Goal: Complete application form

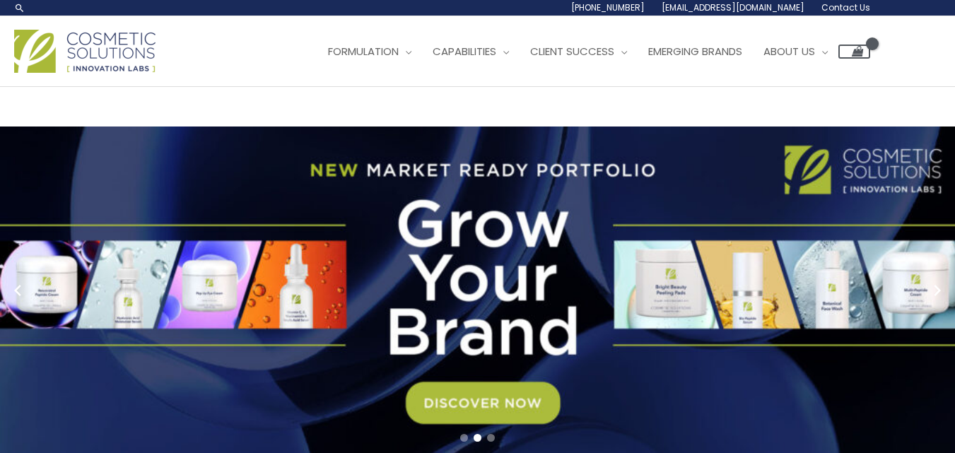
click at [0, 0] on span "Contact Us" at bounding box center [0, 0] width 0 height 0
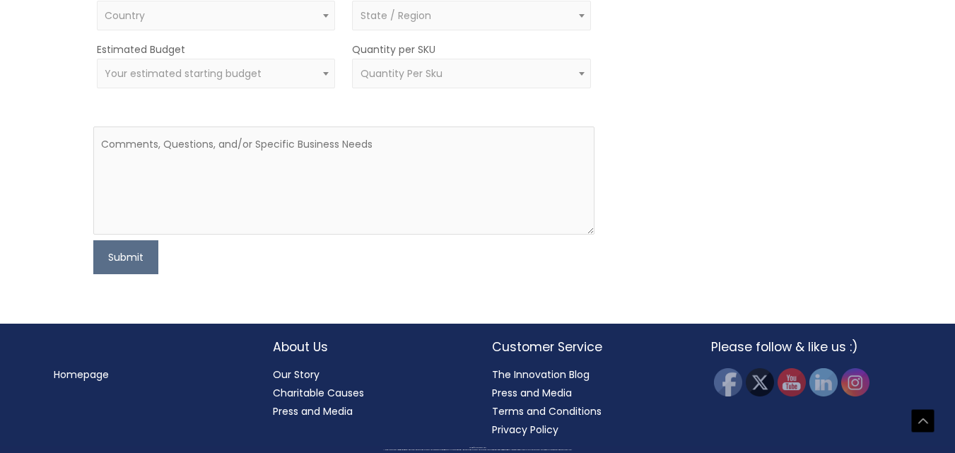
scroll to position [738, 0]
type input "[PERSON_NAME]"
type input "[EMAIL_ADDRESS][DOMAIN_NAME]"
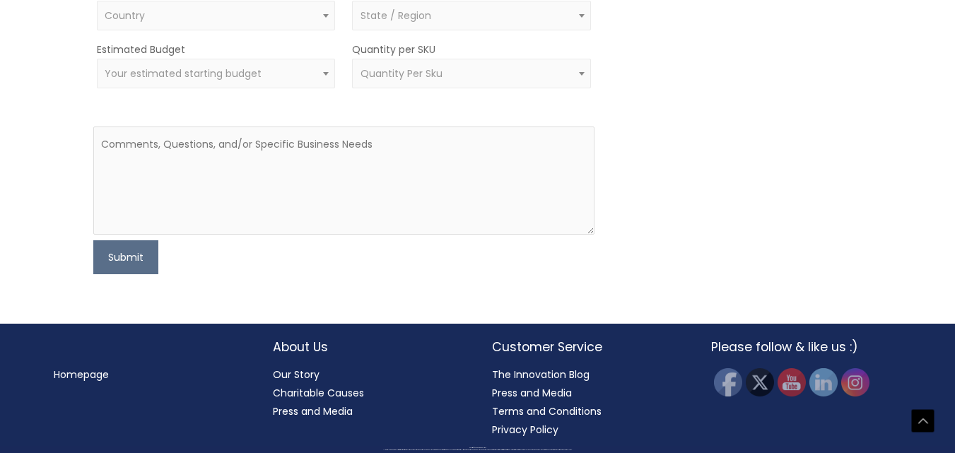
type input "0503508934"
type input "METAL ART DXB EVENTS FABRICATION"
select select "[GEOGRAPHIC_DATA]"
select select
click at [252, 23] on span "× [GEOGRAPHIC_DATA]" at bounding box center [216, 15] width 223 height 13
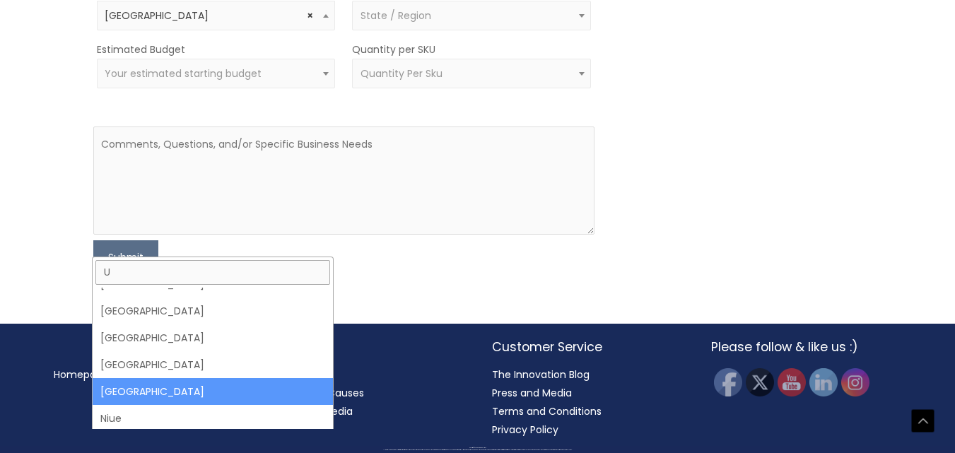
scroll to position [0, 0]
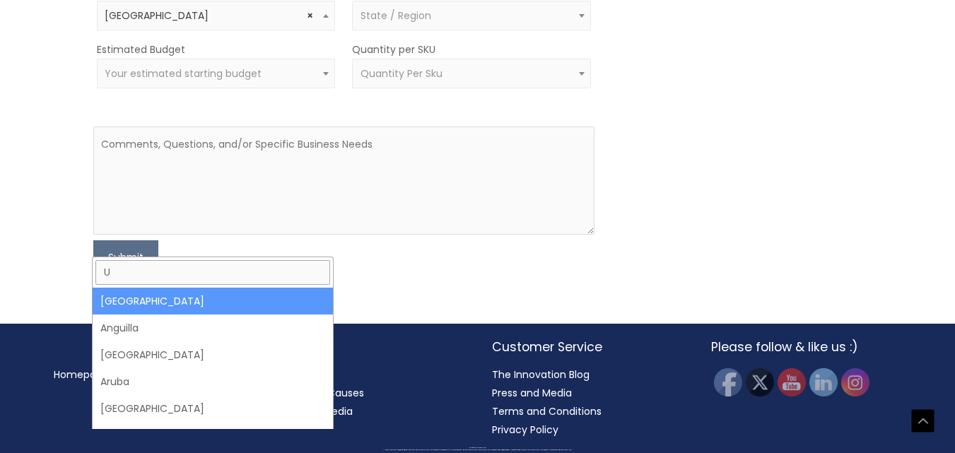
type input "U"
select select "[GEOGRAPHIC_DATA]"
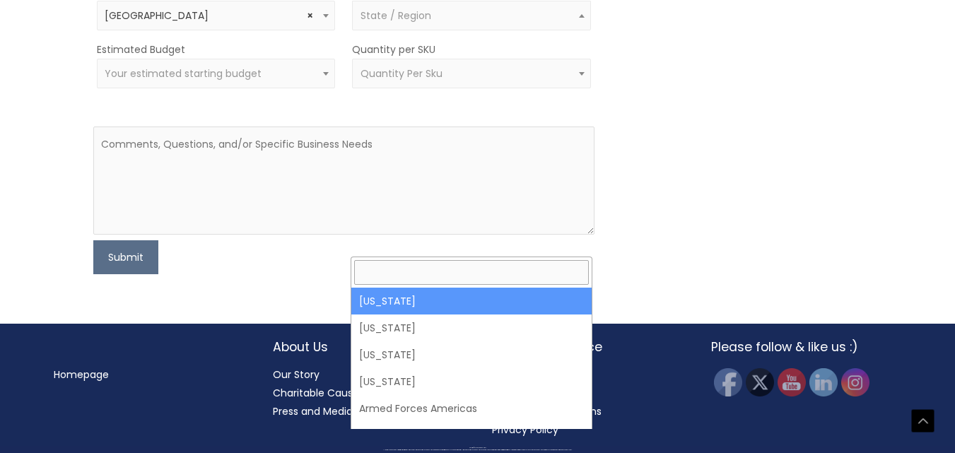
click at [420, 23] on span "State / Region" at bounding box center [395, 15] width 71 height 14
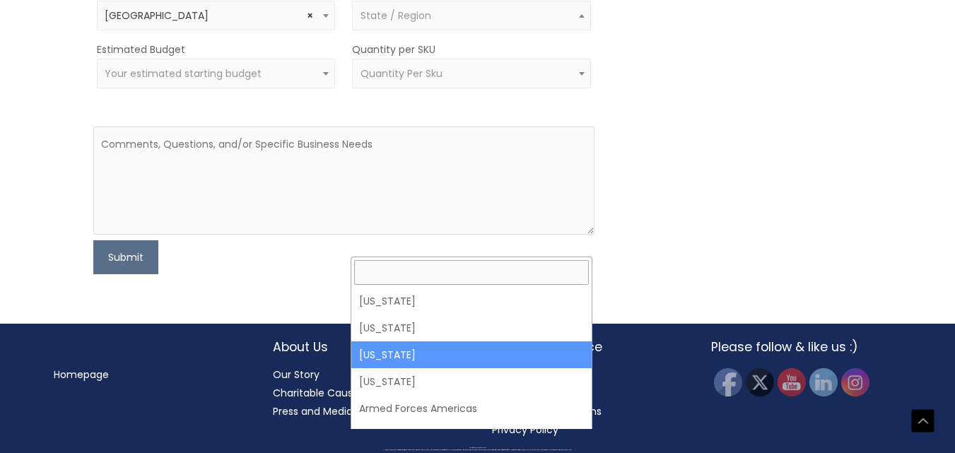
select select "[US_STATE]"
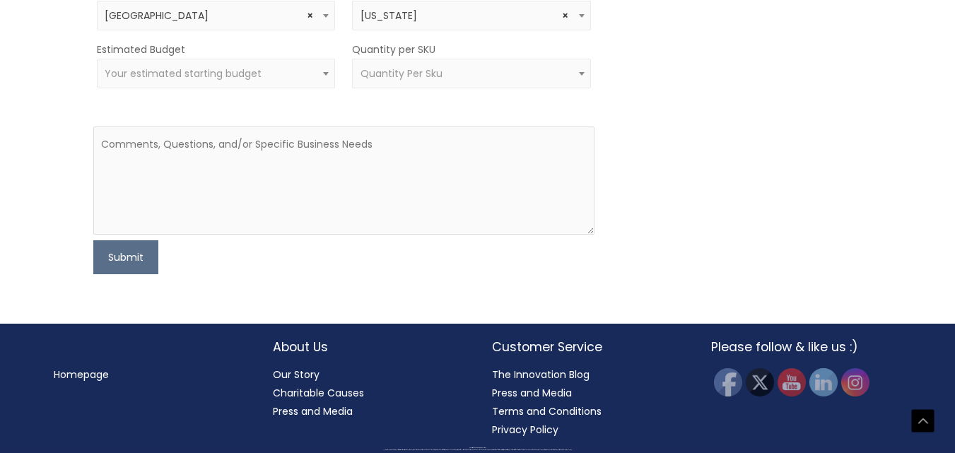
scroll to position [953, 0]
click at [513, 235] on textarea at bounding box center [343, 181] width 501 height 108
paste textarea "Hello Sir/Madam We are interested in purchasing your goods and services in resp…"
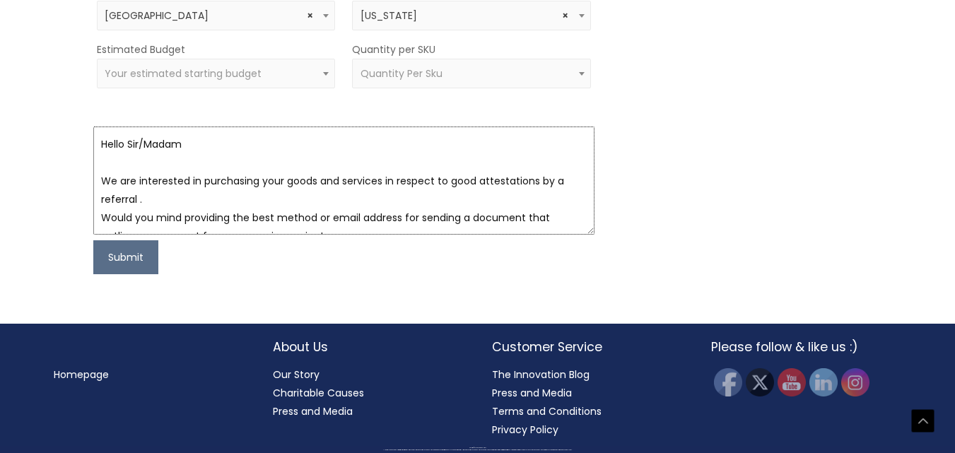
scroll to position [211, 0]
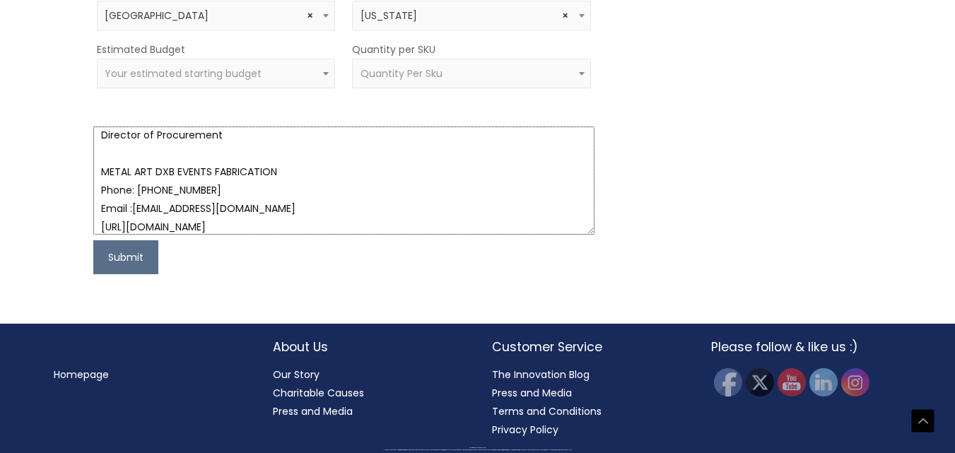
type textarea "Hello Sir/Madam We are interested in purchasing your goods and services in resp…"
click at [309, 81] on span "Your estimated starting budget" at bounding box center [216, 73] width 223 height 13
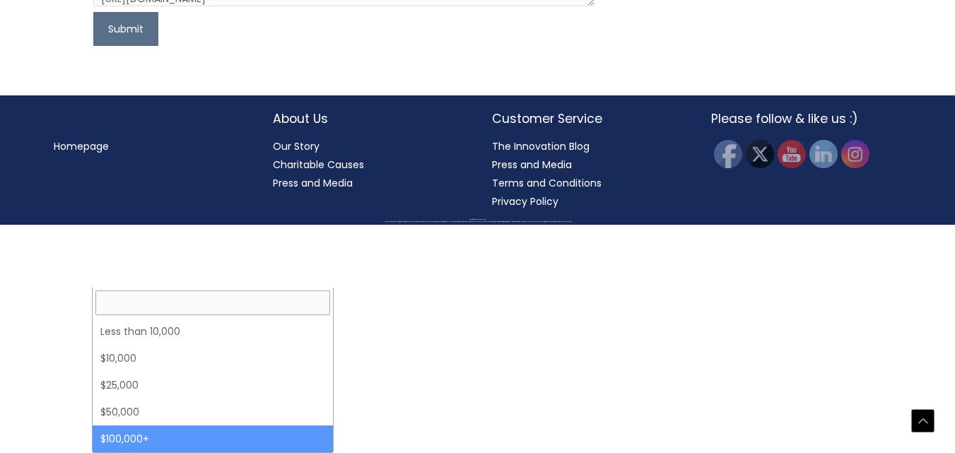
select select "100000+"
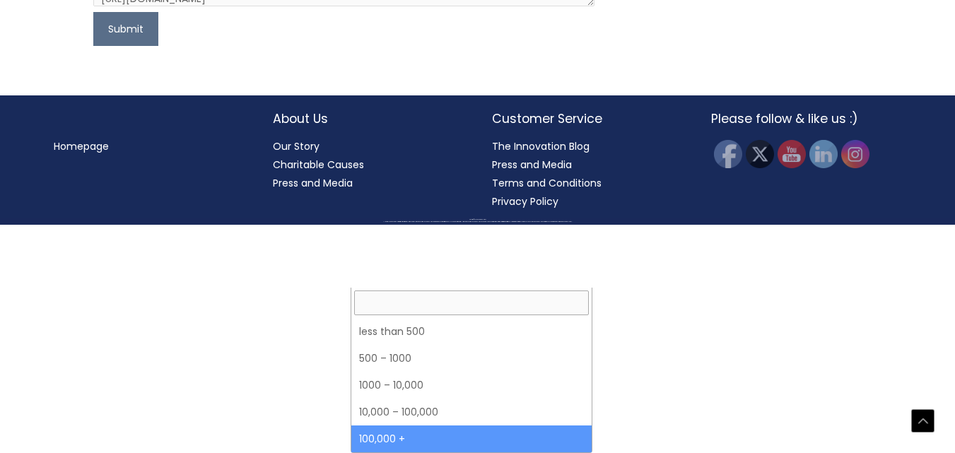
select select "7"
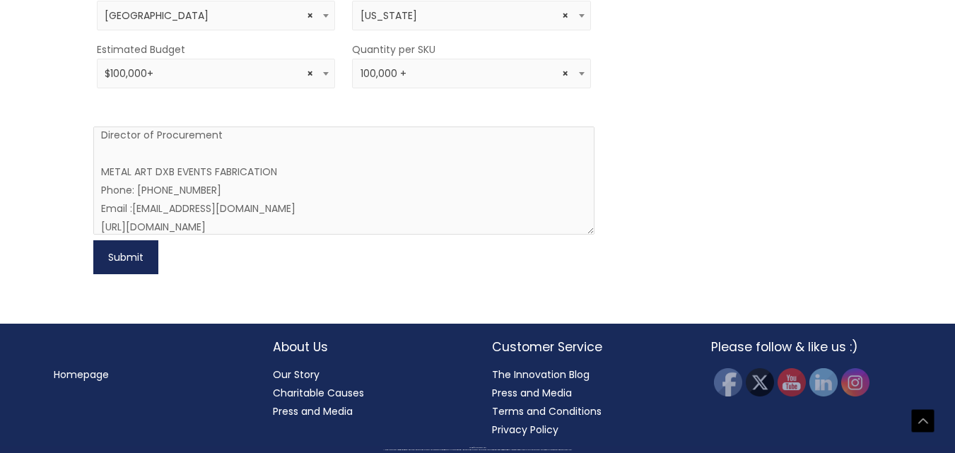
click at [128, 274] on button "Submit" at bounding box center [125, 257] width 65 height 34
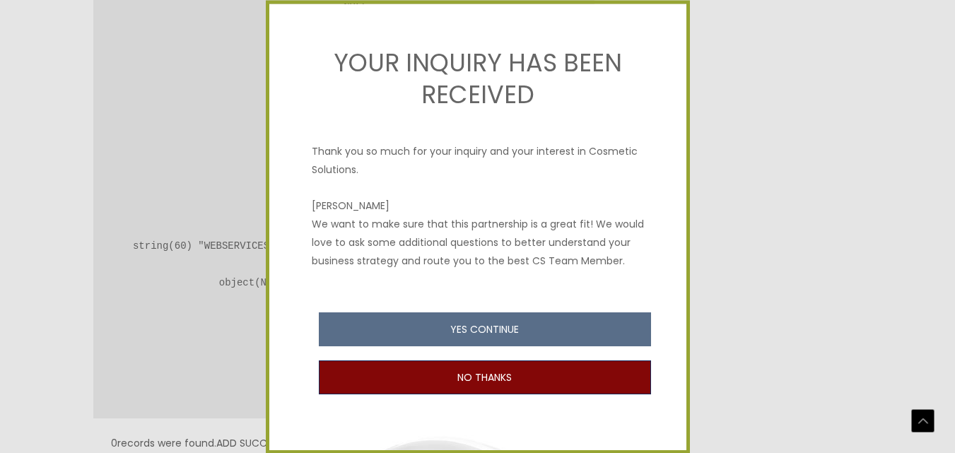
click at [489, 380] on button "NO THANKS" at bounding box center [485, 377] width 332 height 34
